Goal: Entertainment & Leisure: Consume media (video, audio)

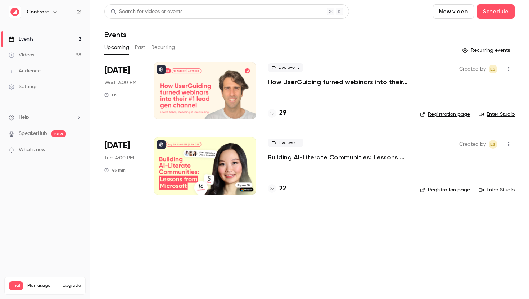
click at [41, 85] on link "Settings" at bounding box center [45, 87] width 90 height 16
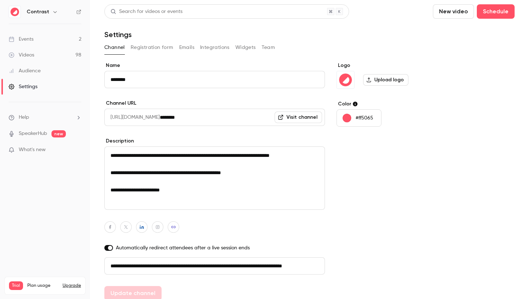
scroll to position [0, 41]
click at [159, 52] on button "Registration form" at bounding box center [152, 48] width 43 height 12
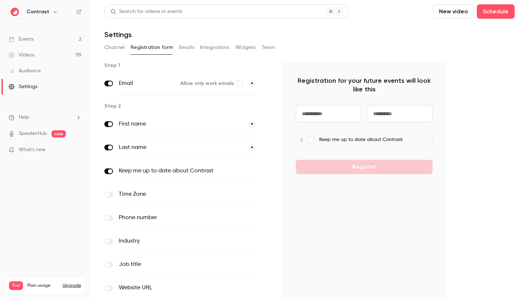
click at [187, 47] on button "Emails" at bounding box center [186, 48] width 15 height 12
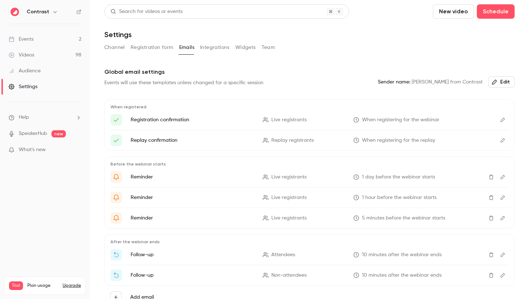
click at [107, 45] on button "Channel" at bounding box center [114, 48] width 20 height 12
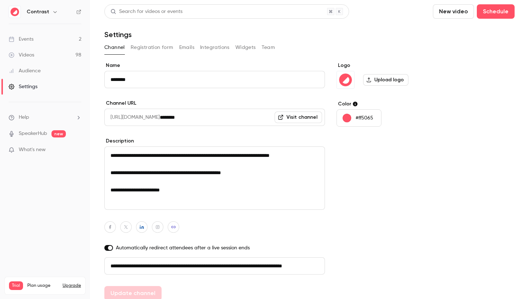
scroll to position [0, 41]
click at [19, 72] on div "Audience" at bounding box center [25, 70] width 32 height 7
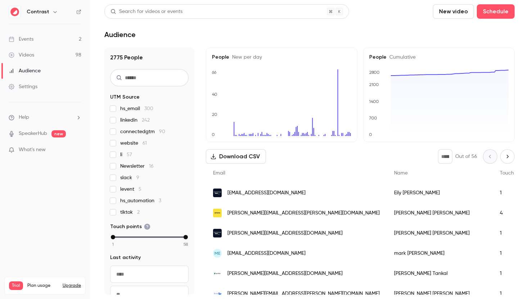
click at [32, 68] on div "Audience" at bounding box center [25, 70] width 32 height 7
click at [34, 61] on link "Videos 98" at bounding box center [45, 55] width 90 height 16
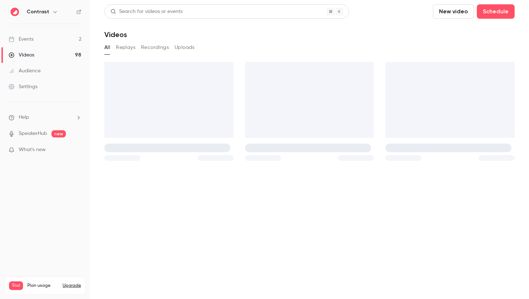
click at [32, 69] on div "Audience" at bounding box center [25, 70] width 32 height 7
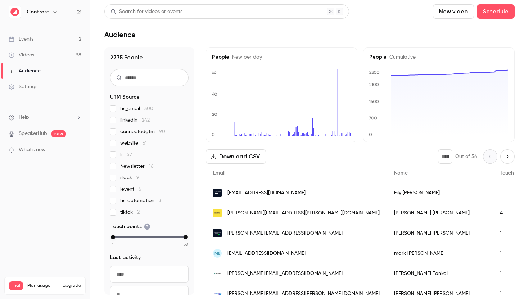
click at [274, 188] on div "eily@captionhub.com" at bounding box center [296, 193] width 181 height 20
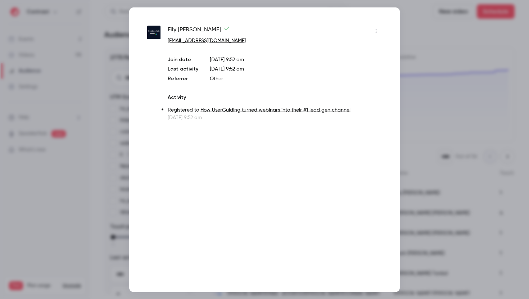
click at [422, 42] on div at bounding box center [264, 149] width 529 height 299
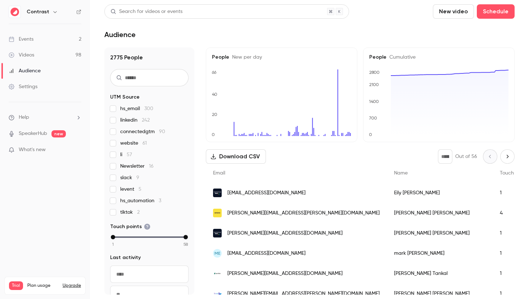
click at [46, 35] on link "Events 2" at bounding box center [45, 39] width 90 height 16
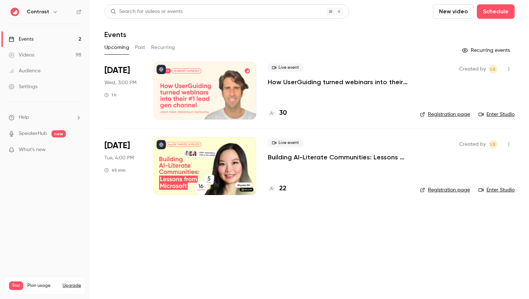
click at [21, 55] on div "Videos" at bounding box center [22, 54] width 26 height 7
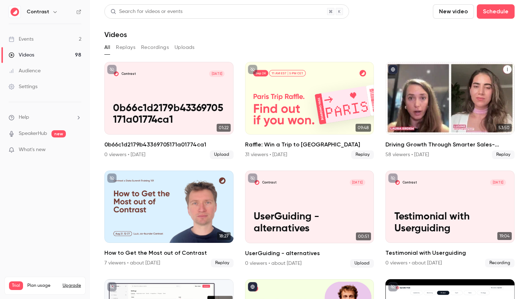
click at [411, 148] on h2 "Driving Growth Through Smarter Sales-Marketing Collaboration" at bounding box center [449, 144] width 129 height 9
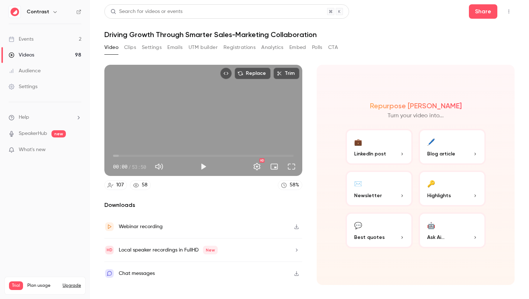
click at [69, 36] on link "Events 2" at bounding box center [45, 39] width 90 height 16
